Goal: Task Accomplishment & Management: Use online tool/utility

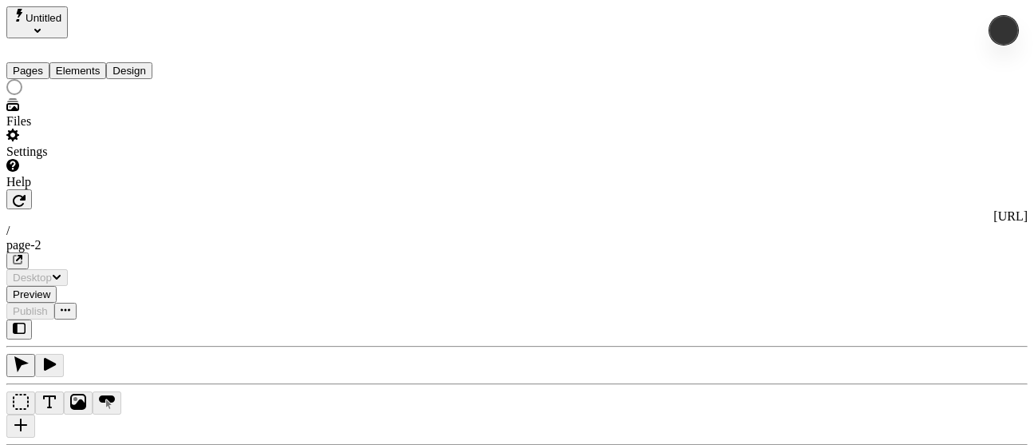
click at [107, 159] on div "Settings" at bounding box center [102, 144] width 192 height 30
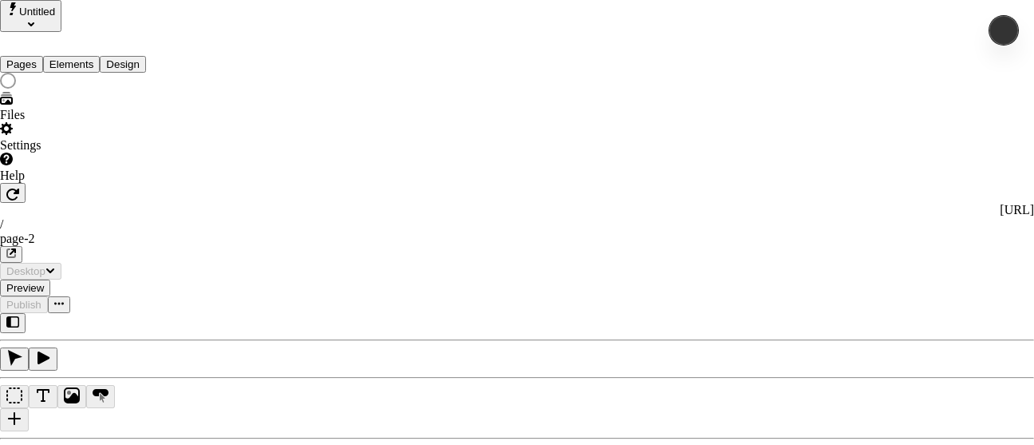
type input "/page-2"
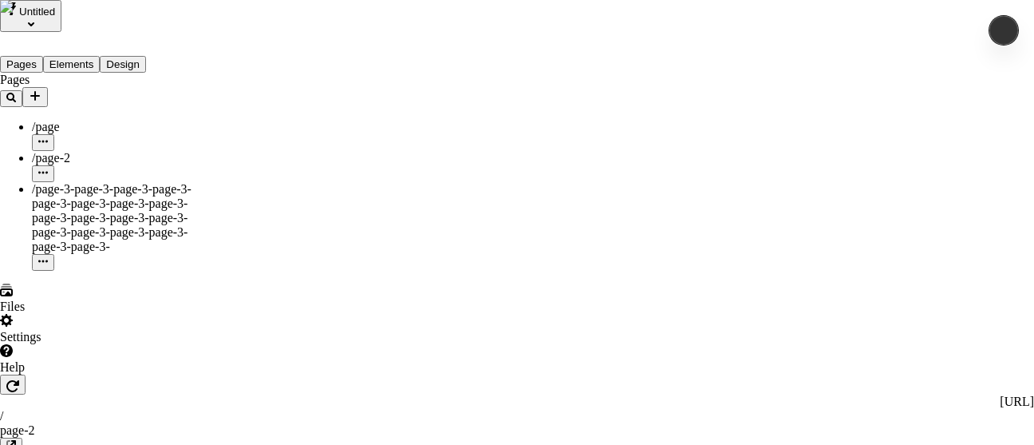
click at [371, 169] on div "Import Sitemap" at bounding box center [354, 175] width 80 height 30
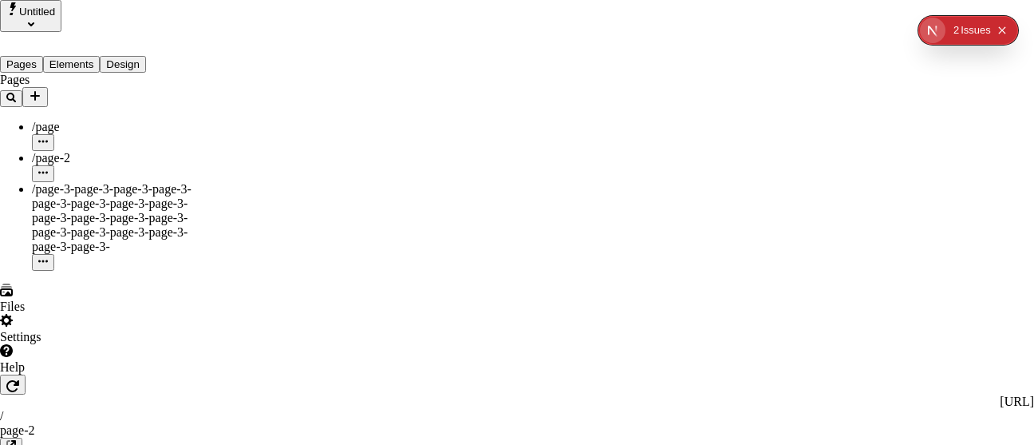
click at [372, 170] on div "Import Sitemap" at bounding box center [354, 175] width 80 height 30
click at [382, 179] on span "Import Sitemap" at bounding box center [354, 183] width 80 height 14
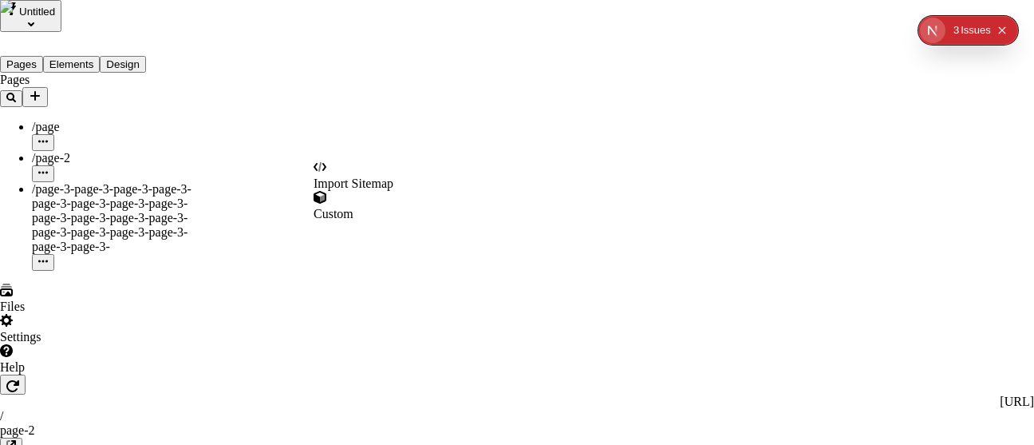
click at [378, 169] on div "Import Sitemap" at bounding box center [354, 175] width 80 height 30
click at [362, 171] on div "Import Sitemap" at bounding box center [354, 175] width 80 height 30
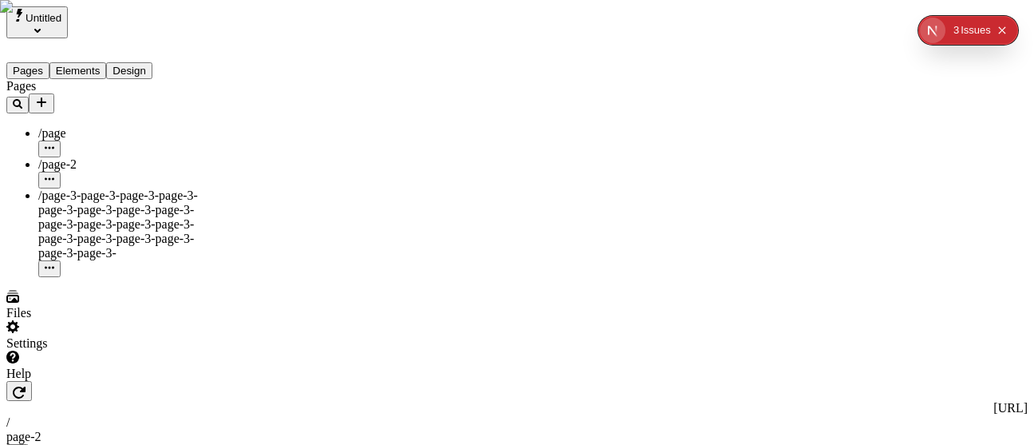
click at [75, 347] on div "Settings" at bounding box center [102, 335] width 192 height 30
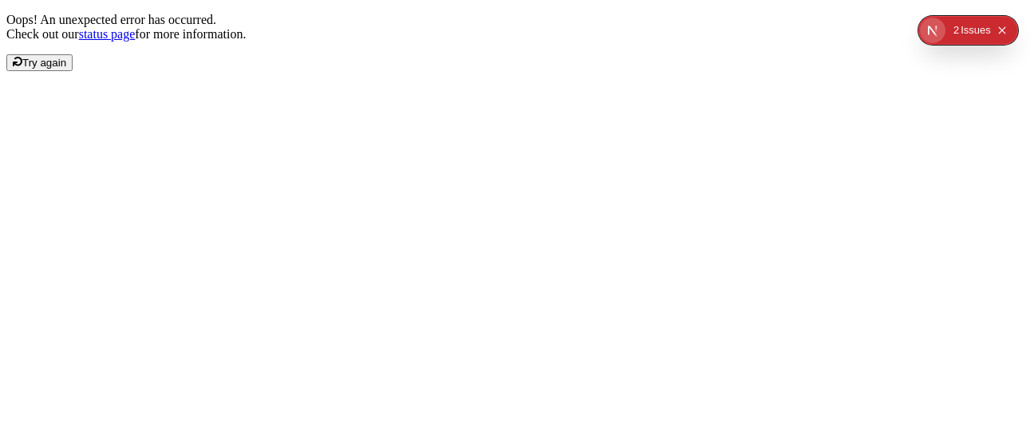
click at [66, 69] on span "Try again" at bounding box center [44, 63] width 44 height 12
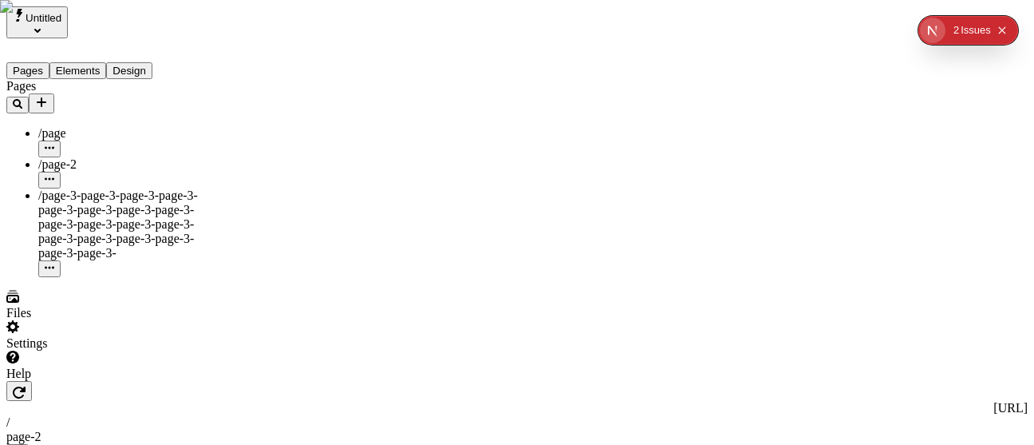
click at [98, 350] on div "Settings" at bounding box center [102, 335] width 192 height 30
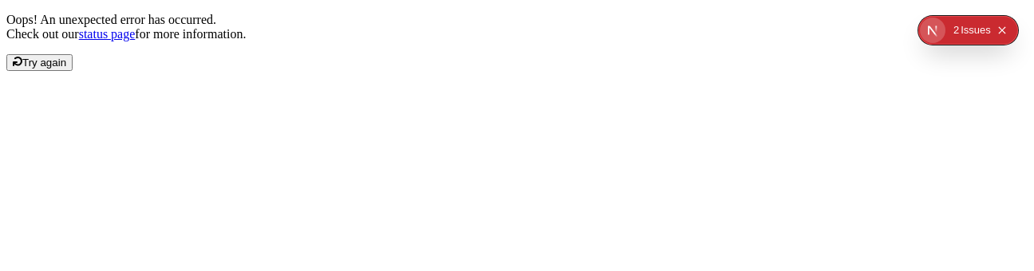
click at [66, 69] on span "Try again" at bounding box center [44, 63] width 44 height 12
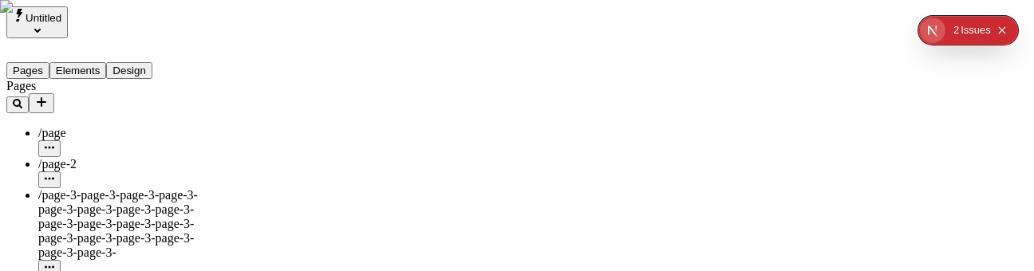
scroll to position [60, 0]
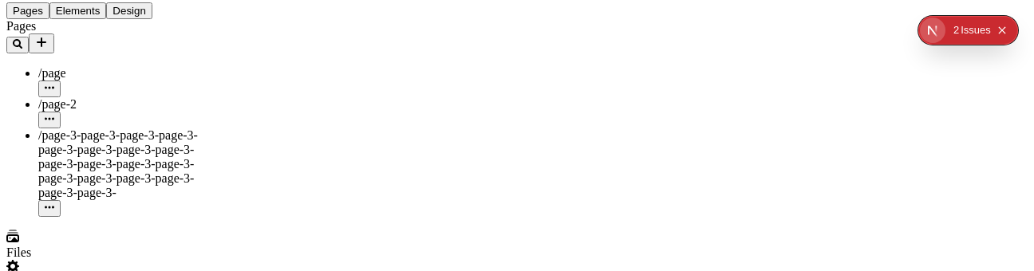
click at [100, 260] on div "Settings" at bounding box center [102, 275] width 192 height 30
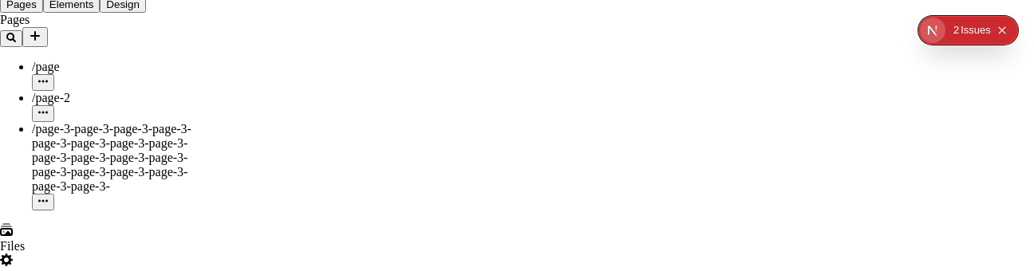
scroll to position [159, 0]
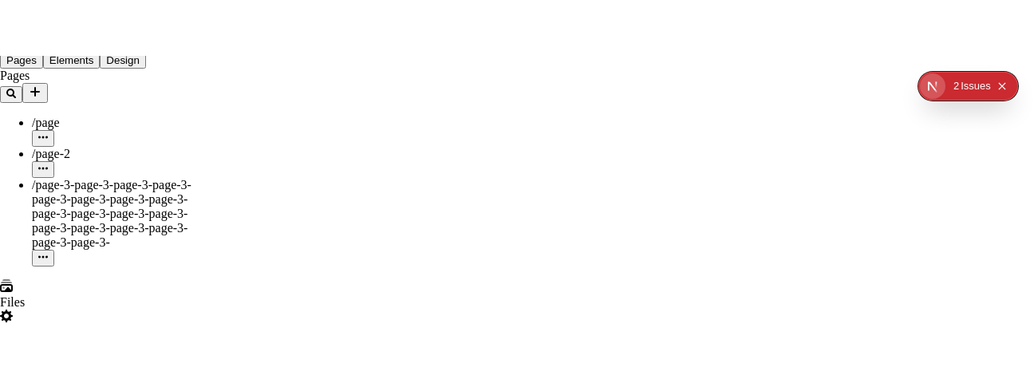
scroll to position [0, 0]
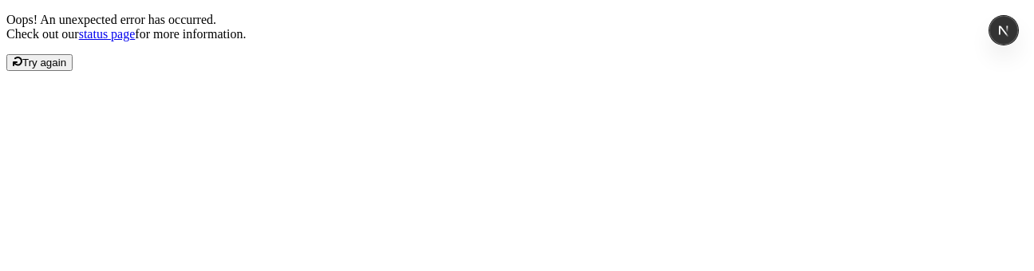
click at [518, 71] on div "Oops! An unexpected error has occurred. Check out our status page for more info…" at bounding box center [517, 42] width 1022 height 58
click at [73, 71] on button "Try again" at bounding box center [39, 62] width 66 height 17
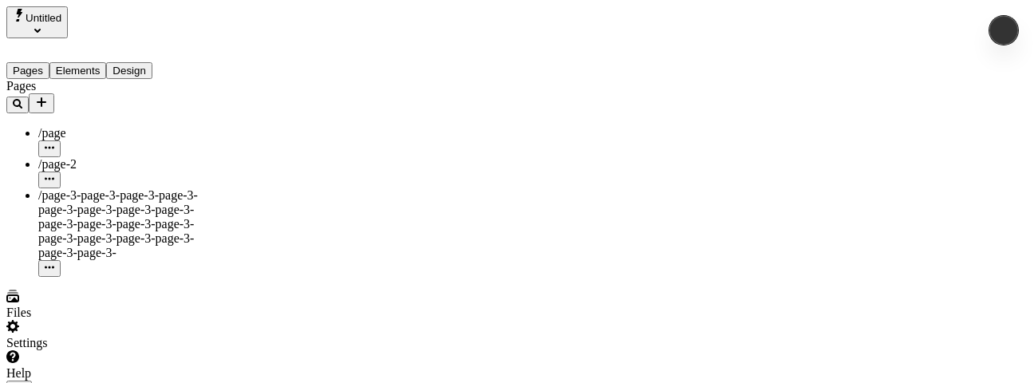
click at [80, 345] on div "Settings" at bounding box center [102, 335] width 192 height 30
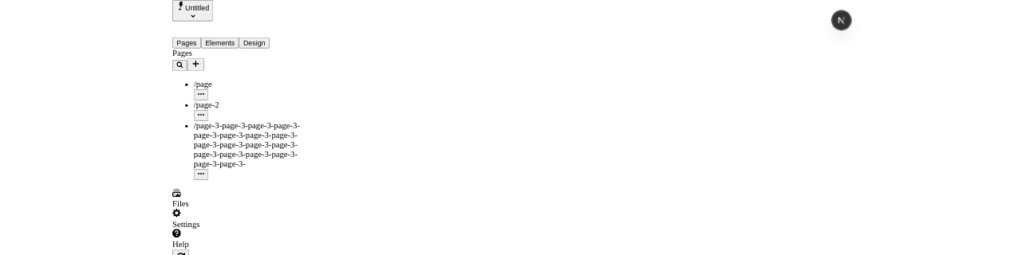
scroll to position [46, 0]
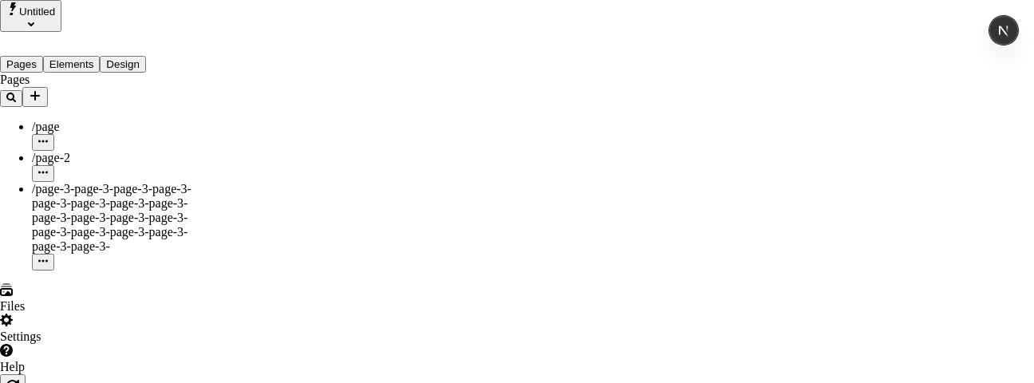
click at [386, 176] on span "Import Sitemap" at bounding box center [354, 183] width 80 height 14
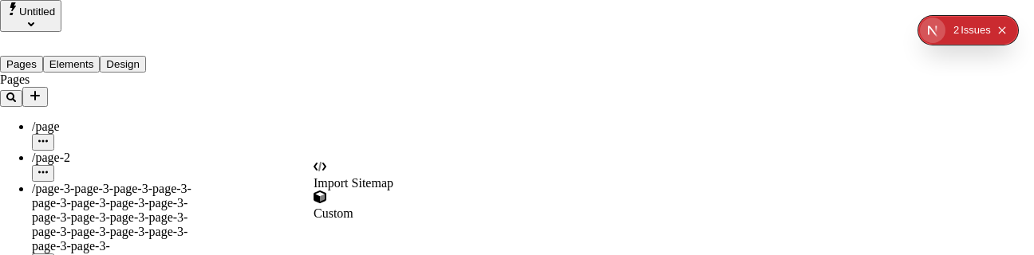
click at [374, 168] on div "Import Sitemap" at bounding box center [354, 175] width 80 height 30
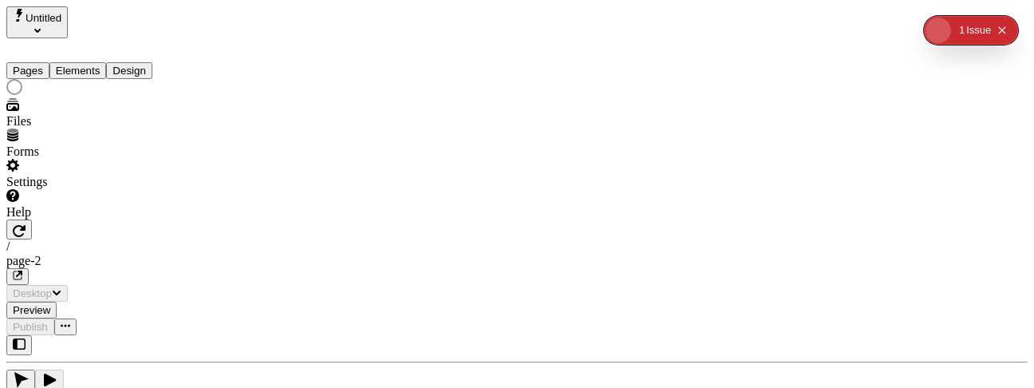
type input "/page-2"
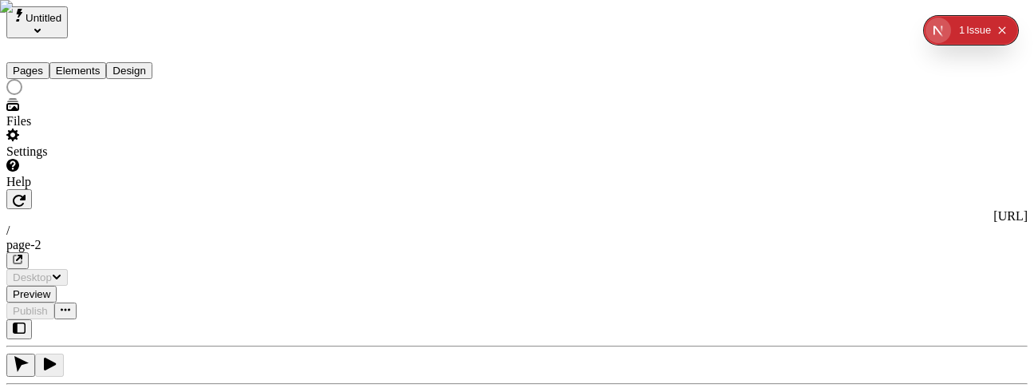
click at [70, 159] on div "Settings" at bounding box center [102, 144] width 192 height 30
type input "/page-2"
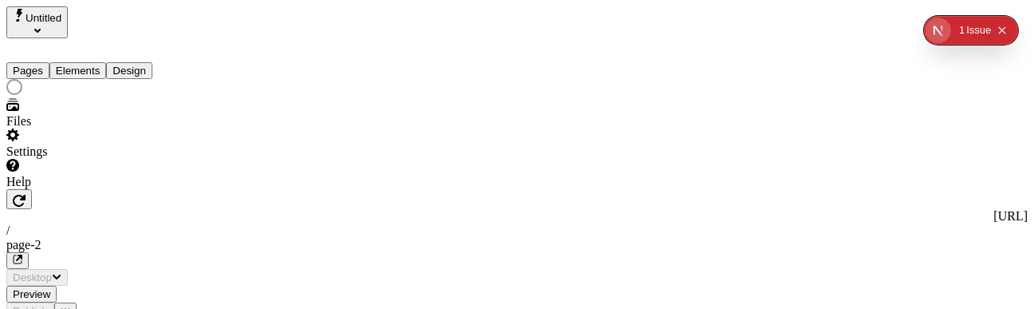
click at [106, 159] on div "Settings" at bounding box center [102, 144] width 192 height 30
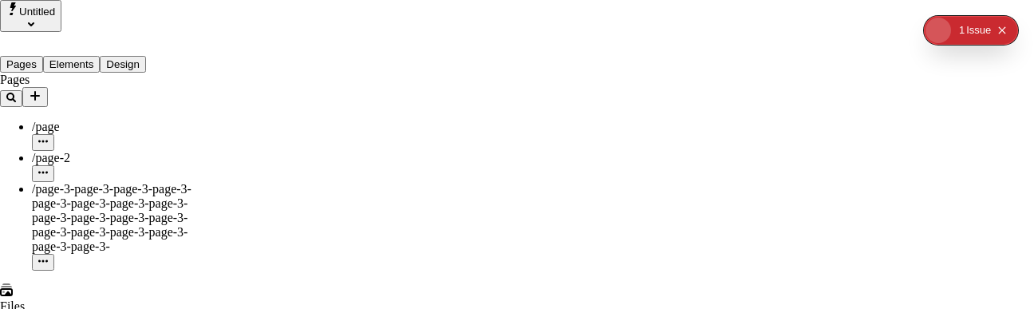
type input "/page-2"
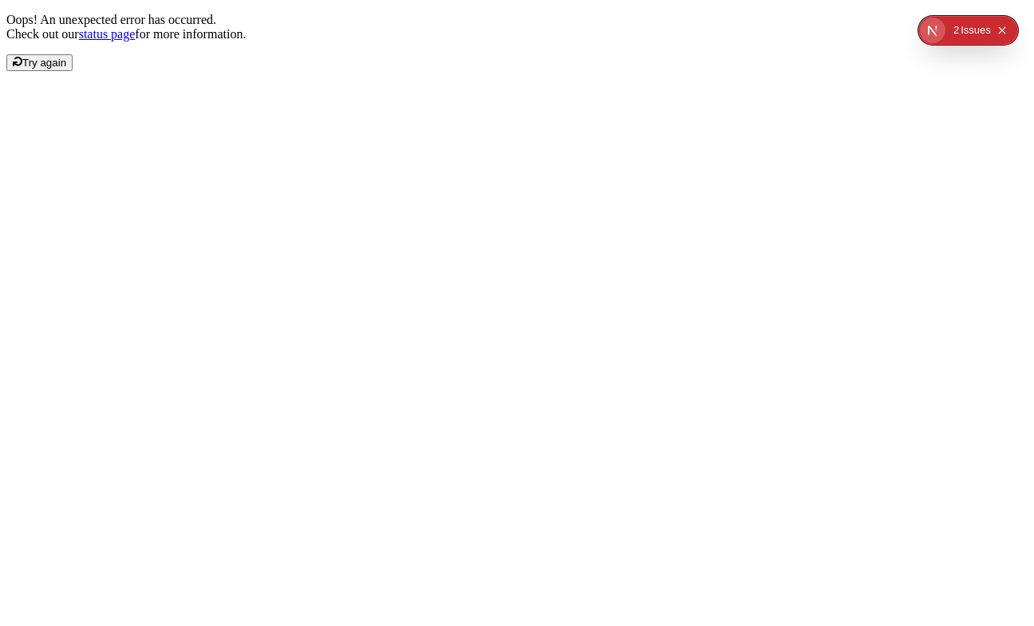
click at [66, 69] on span "Try again" at bounding box center [44, 63] width 44 height 12
click at [254, 71] on div "Oops! An unexpected error has occurred. Check out our status page for more info…" at bounding box center [517, 42] width 1022 height 58
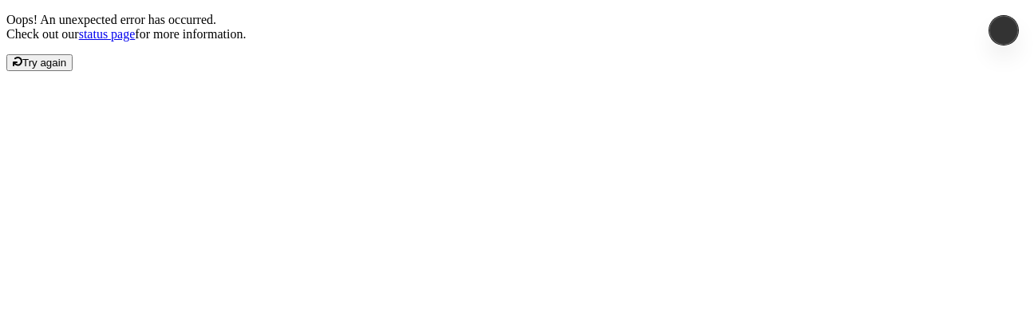
click at [66, 69] on span "Try again" at bounding box center [44, 63] width 44 height 12
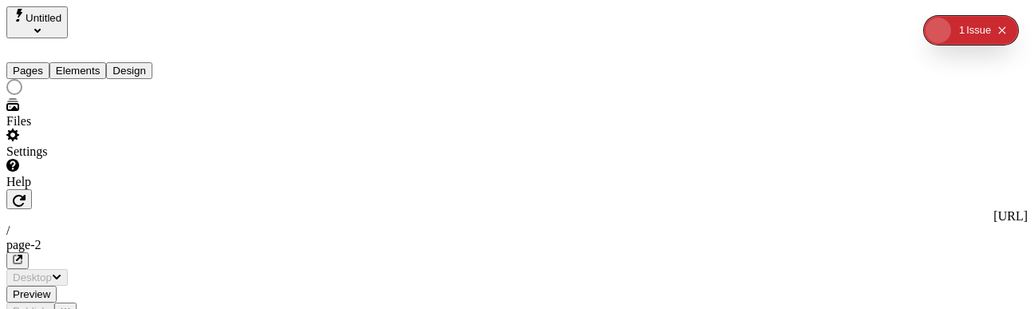
type input "/page-2"
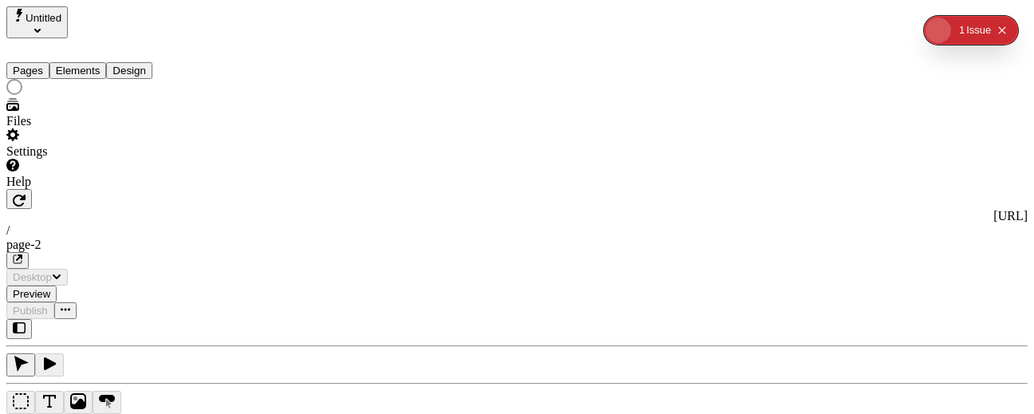
click at [75, 189] on div "Help" at bounding box center [102, 174] width 192 height 30
click at [75, 159] on div "Settings" at bounding box center [102, 144] width 192 height 30
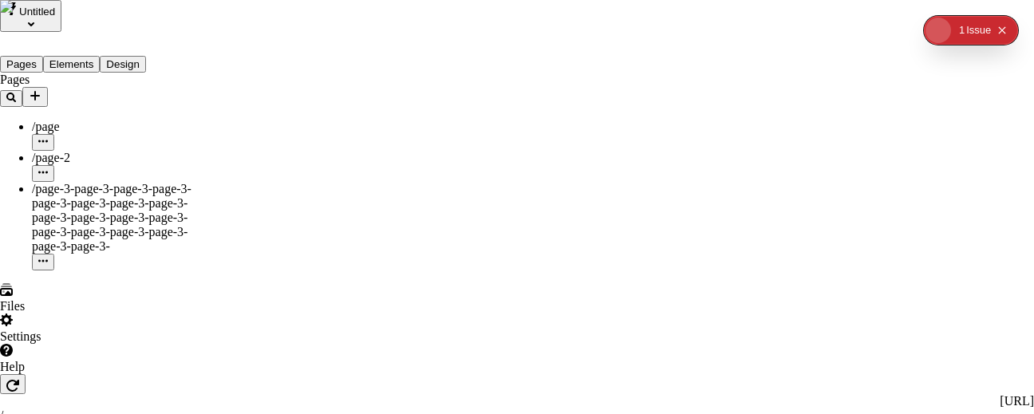
type input "/page-2"
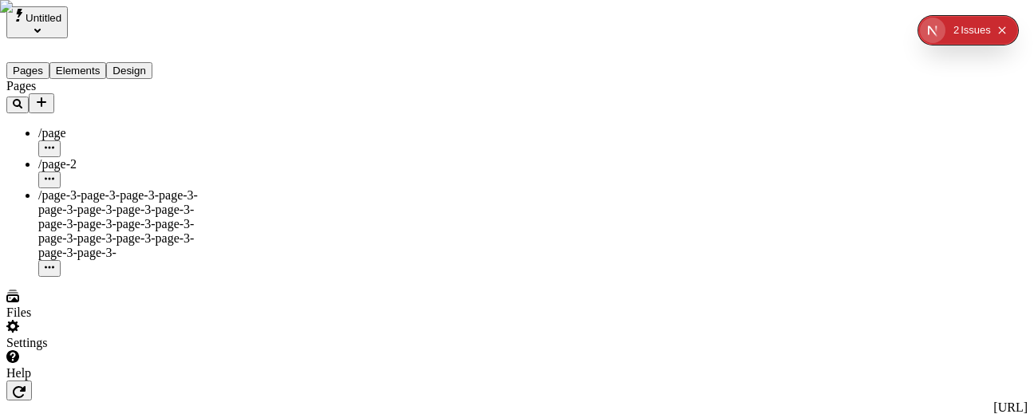
click at [109, 251] on div "Pages /page /page-2 /page-3-page-3-page-3-page-3-page-3-page-3-page-3-page-3-pa…" at bounding box center [102, 178] width 192 height 198
click at [48, 96] on icon "Add new" at bounding box center [41, 102] width 13 height 13
click at [133, 216] on div "Pages /page /page-2 /page-3-page-3-page-3-page-3-page-3-page-3-page-3-page-3-pa…" at bounding box center [102, 178] width 192 height 198
click at [46, 97] on icon "Add new" at bounding box center [42, 102] width 10 height 10
click at [111, 308] on div "Settings" at bounding box center [102, 335] width 192 height 30
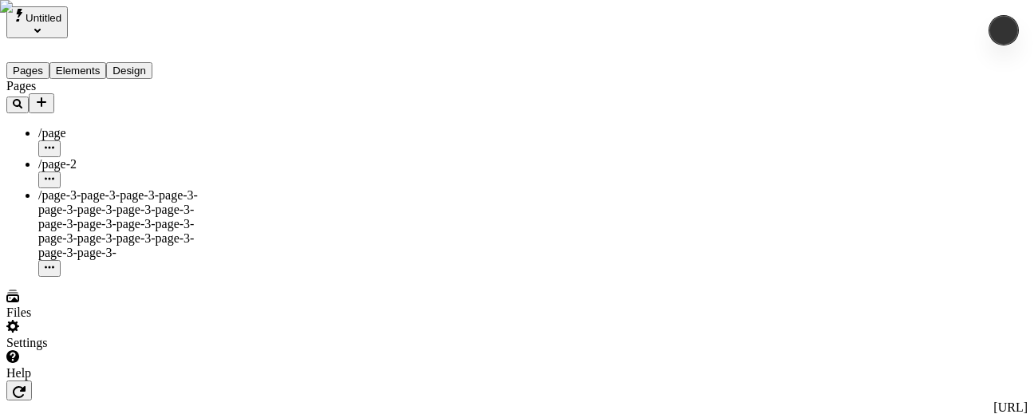
click at [54, 99] on button "Add new" at bounding box center [42, 103] width 26 height 20
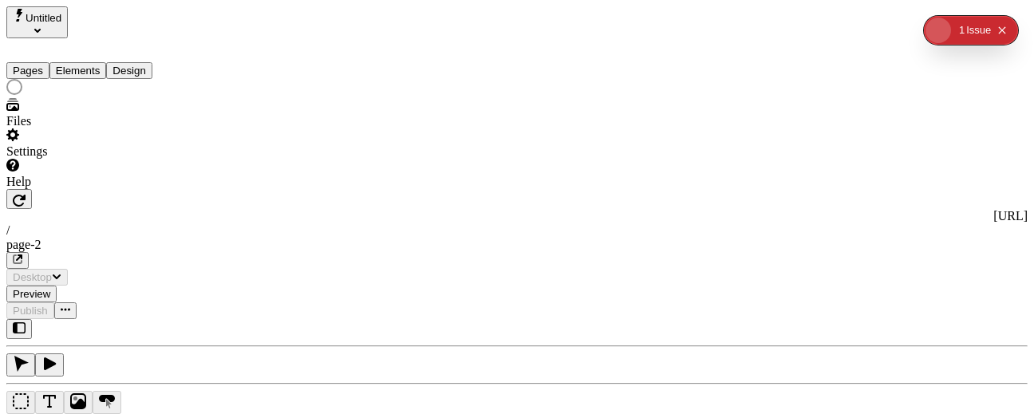
type input "/page-2"
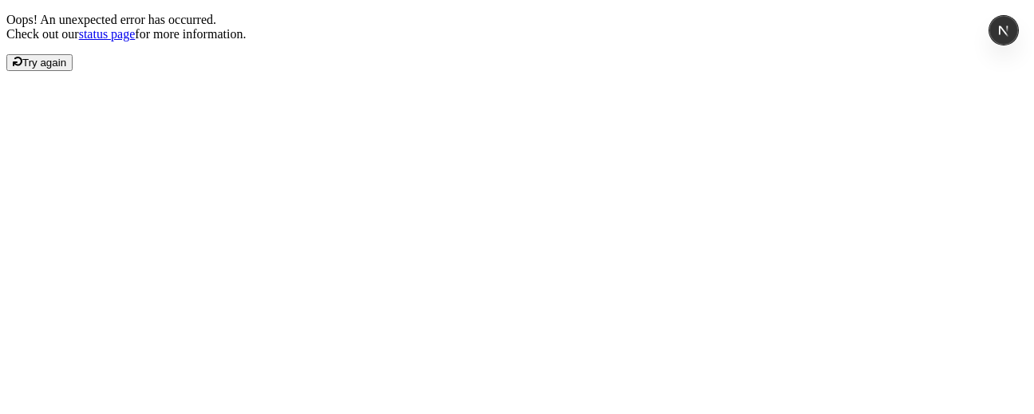
click at [66, 69] on span "Try again" at bounding box center [44, 63] width 44 height 12
click at [89, 71] on div "Oops! An unexpected error has occurred. Check out our status page for more info…" at bounding box center [517, 42] width 1022 height 58
click at [66, 69] on span "Try again" at bounding box center [44, 63] width 44 height 12
